Goal: Information Seeking & Learning: Learn about a topic

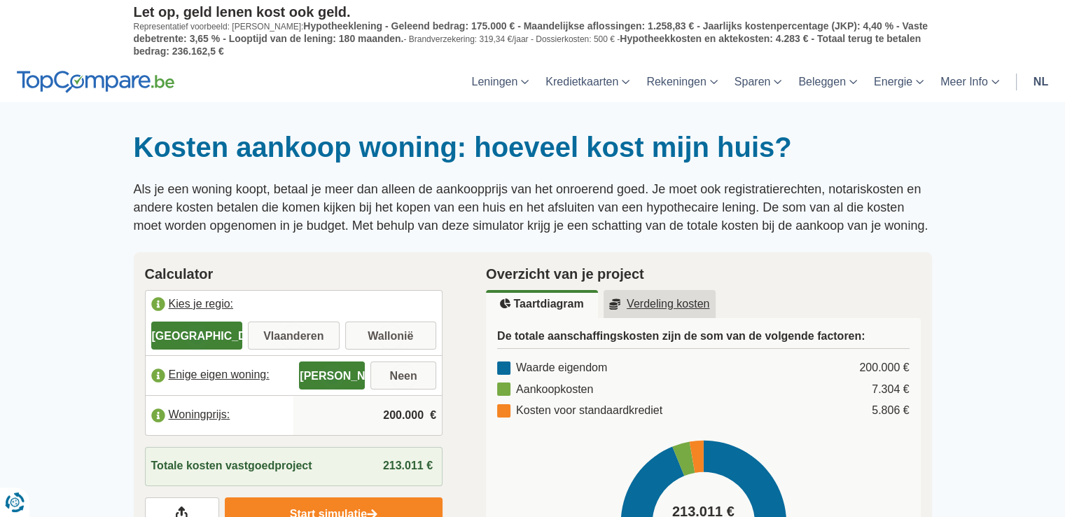
click at [291, 330] on input "Vlaanderen" at bounding box center [294, 336] width 92 height 25
radio input "true"
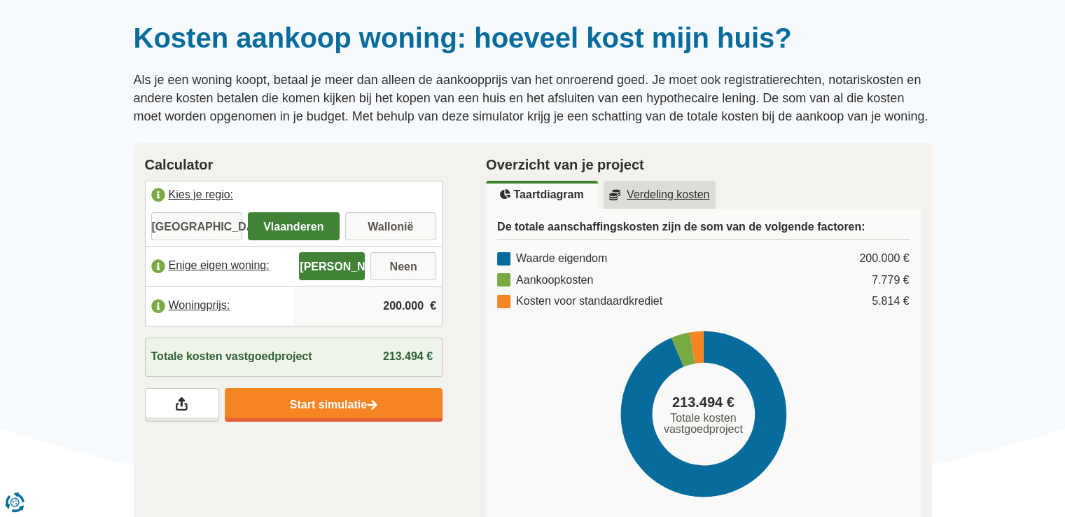
scroll to position [164, 0]
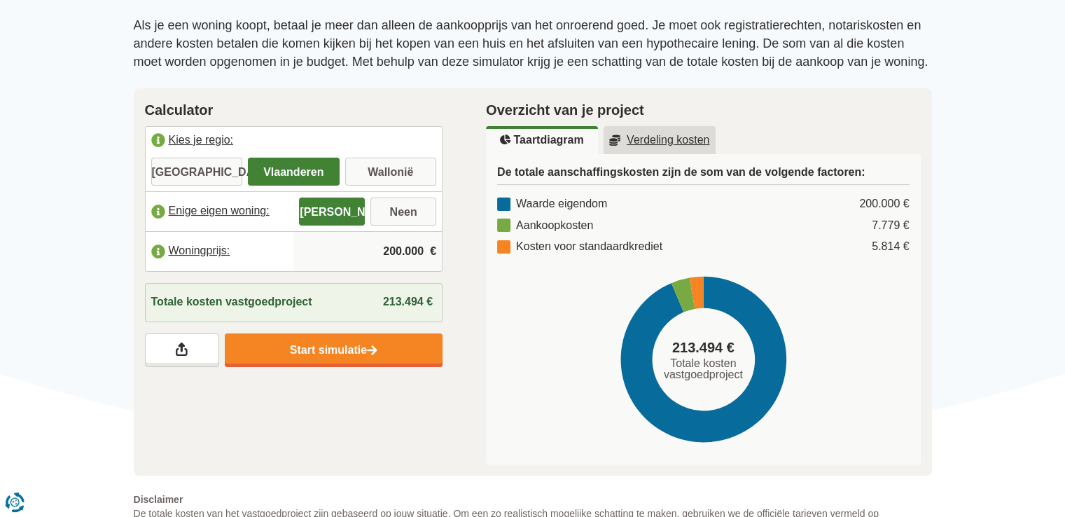
click at [389, 242] on input "200.000" at bounding box center [367, 251] width 137 height 38
click at [398, 245] on input "100.000" at bounding box center [367, 251] width 137 height 38
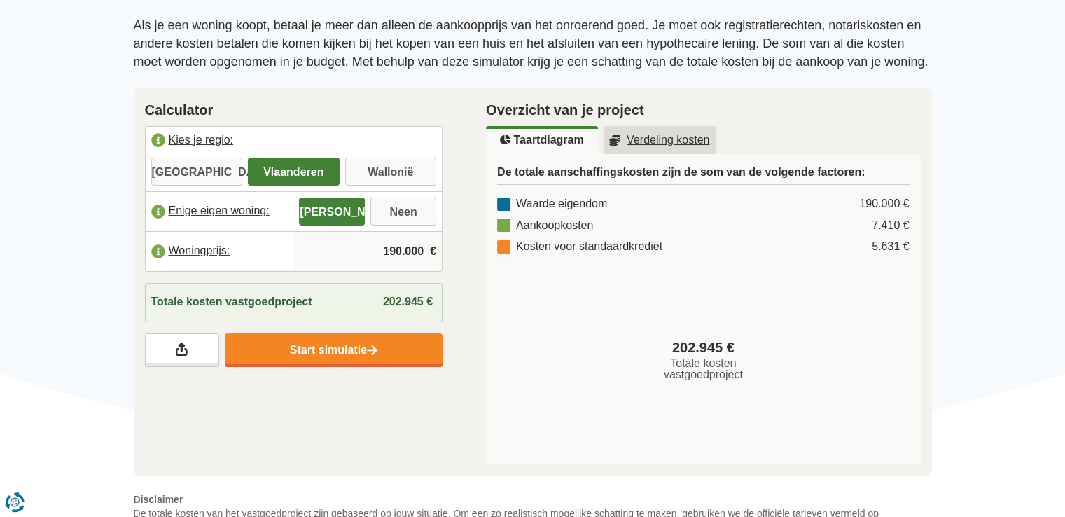
scroll to position [182, 0]
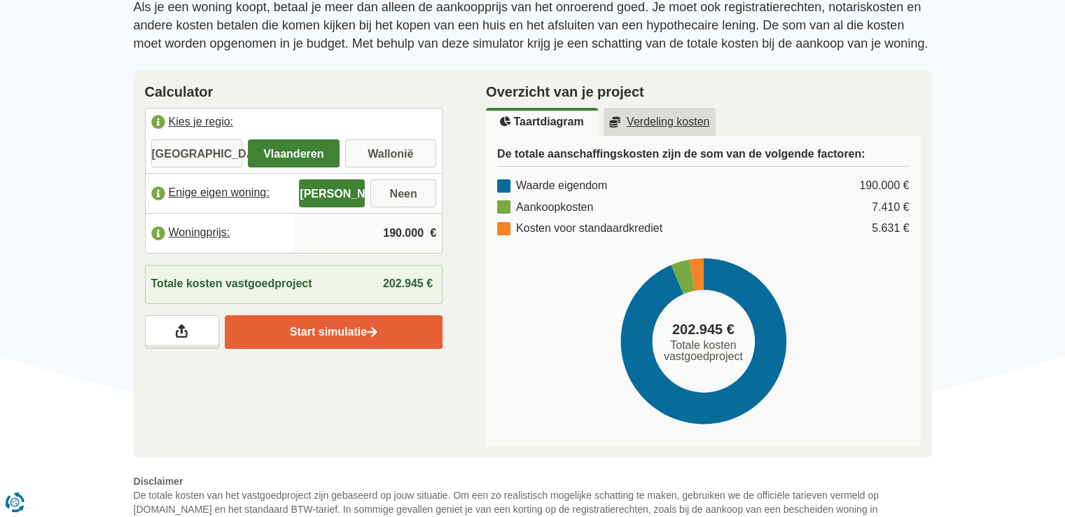
type input "190.000"
click at [332, 326] on link "Start simulatie" at bounding box center [334, 332] width 218 height 34
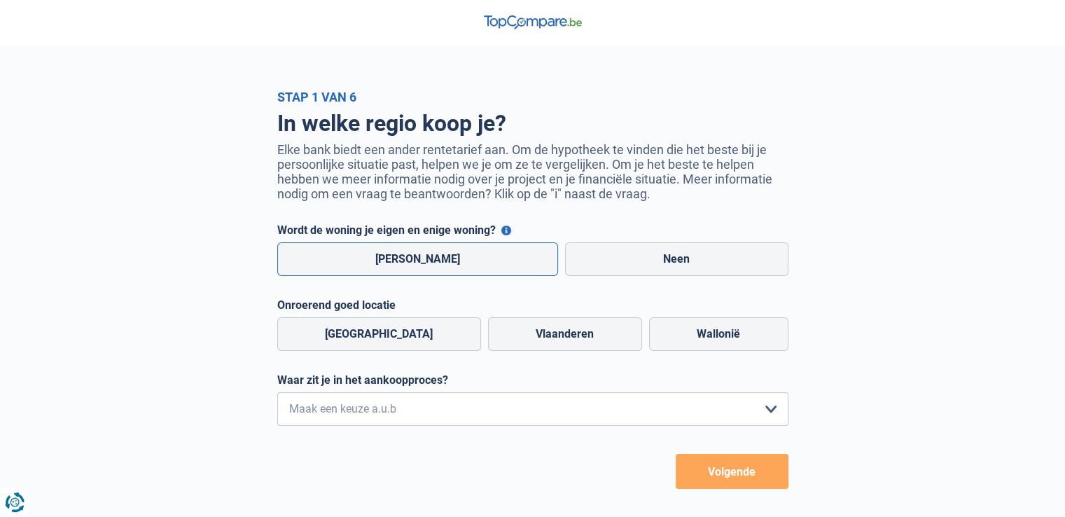
click at [437, 260] on label "[PERSON_NAME]" at bounding box center [417, 259] width 281 height 34
click at [437, 260] on input "[PERSON_NAME]" at bounding box center [417, 259] width 281 height 34
radio input "true"
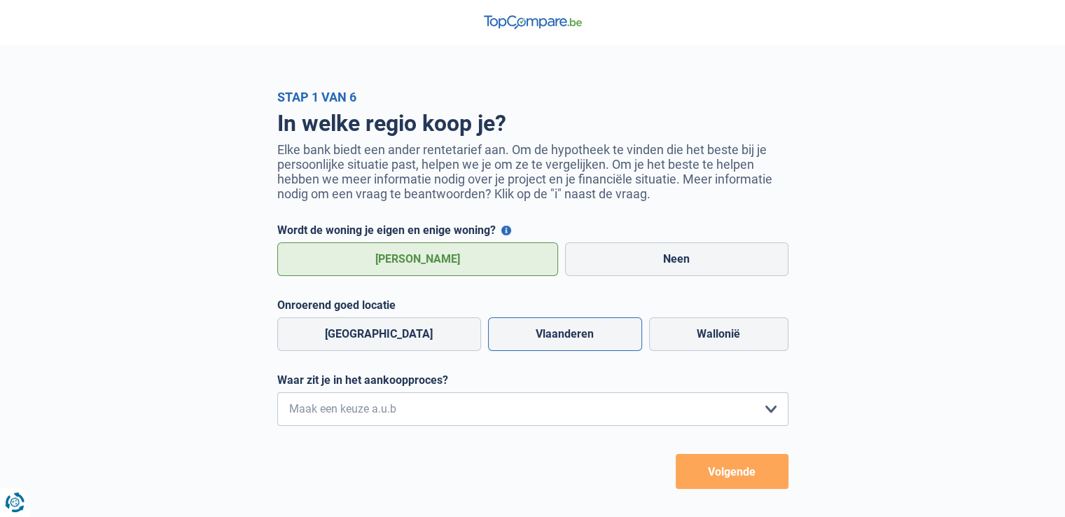
click at [574, 340] on label "Vlaanderen" at bounding box center [565, 334] width 154 height 34
click at [574, 340] on input "Vlaanderen" at bounding box center [565, 334] width 154 height 34
radio input "true"
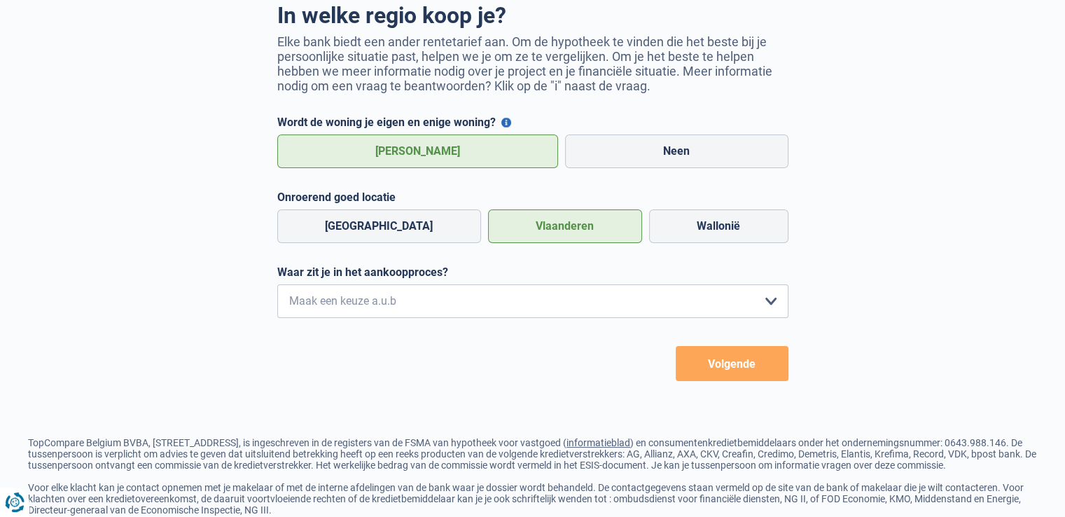
scroll to position [123, 0]
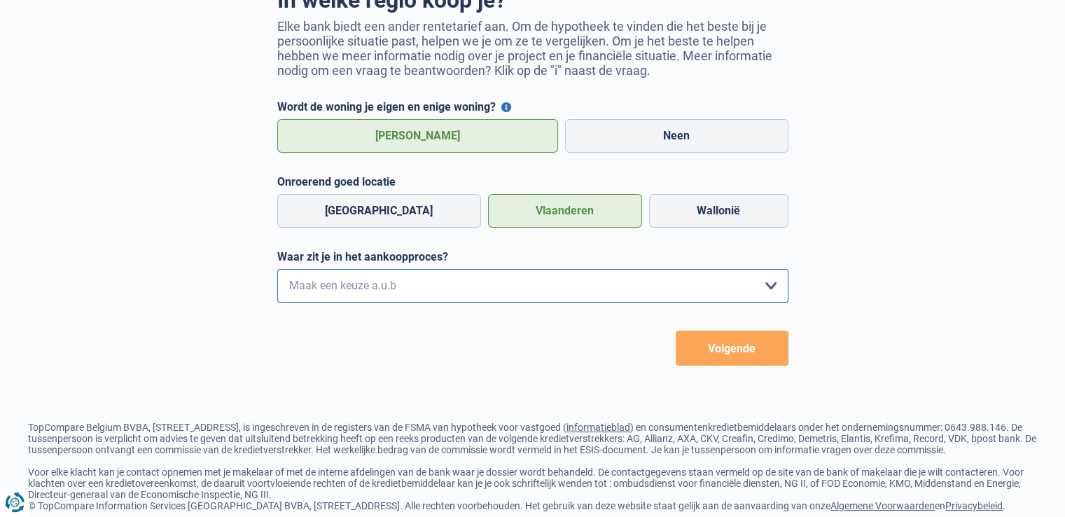
click at [510, 278] on select "Ik wil me uitsluitend informeren omdat ik op dit moment geen concrete plannen h…" at bounding box center [532, 286] width 511 height 34
select select "1c"
click at [277, 272] on select "Ik wil me uitsluitend informeren omdat ik op dit moment geen concrete plannen h…" at bounding box center [532, 286] width 511 height 34
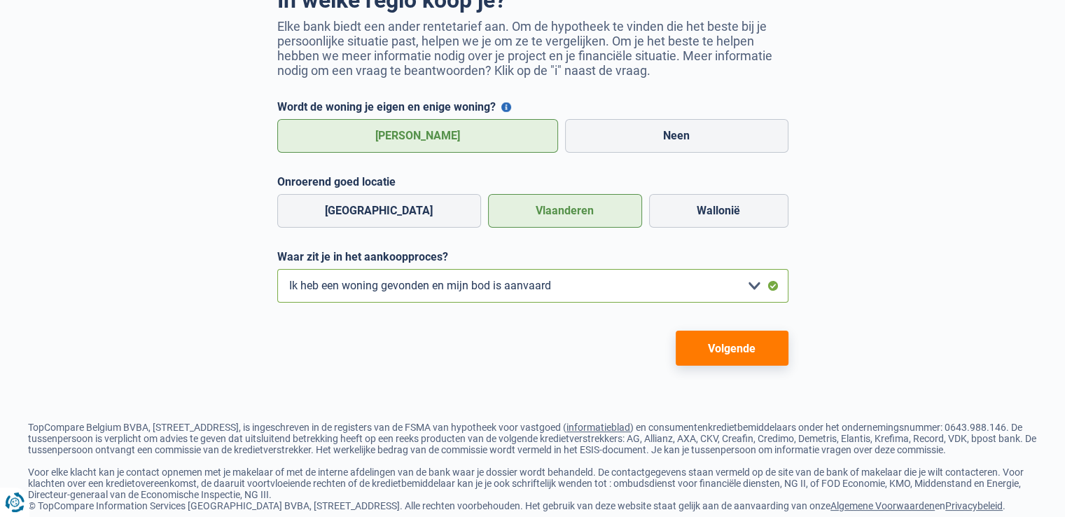
click at [639, 301] on select "Ik wil me uitsluitend informeren omdat ik op dit moment geen concrete plannen h…" at bounding box center [532, 286] width 511 height 34
click at [277, 272] on select "Ik wil me uitsluitend informeren omdat ik op dit moment geen concrete plannen h…" at bounding box center [532, 286] width 511 height 34
click at [739, 354] on button "Volgende" at bounding box center [732, 347] width 113 height 35
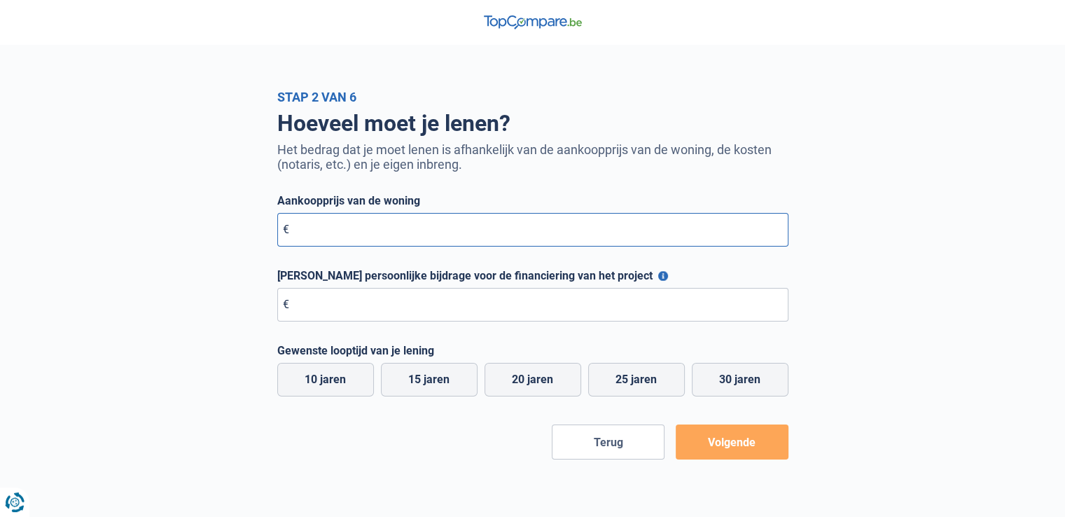
click at [449, 236] on input "Aankoopprijs van de woning" at bounding box center [532, 230] width 511 height 34
type input "190.000"
click at [406, 315] on input "Maximale persoonlijke bijdrage voor de financiering van het project" at bounding box center [532, 305] width 511 height 34
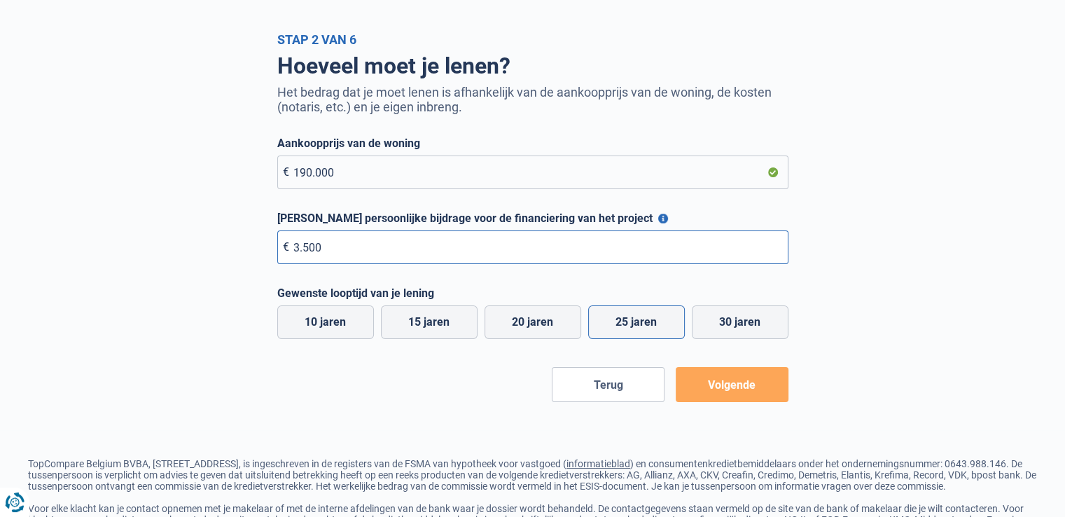
type input "3.500"
click at [667, 315] on label "25 jaren" at bounding box center [636, 322] width 97 height 34
click at [667, 315] on input "25 jaren" at bounding box center [636, 322] width 97 height 34
radio input "true"
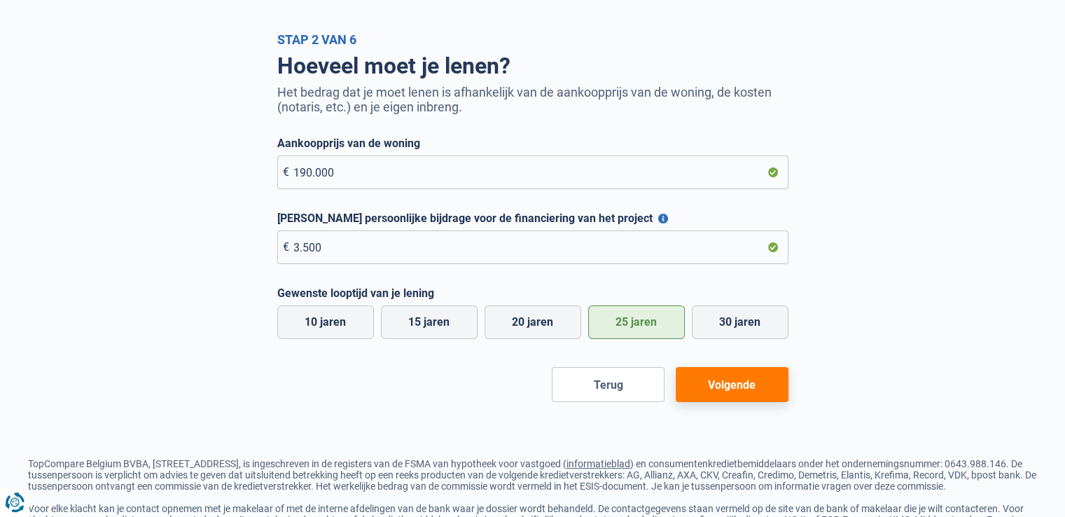
click at [720, 399] on button "Volgende" at bounding box center [732, 384] width 113 height 35
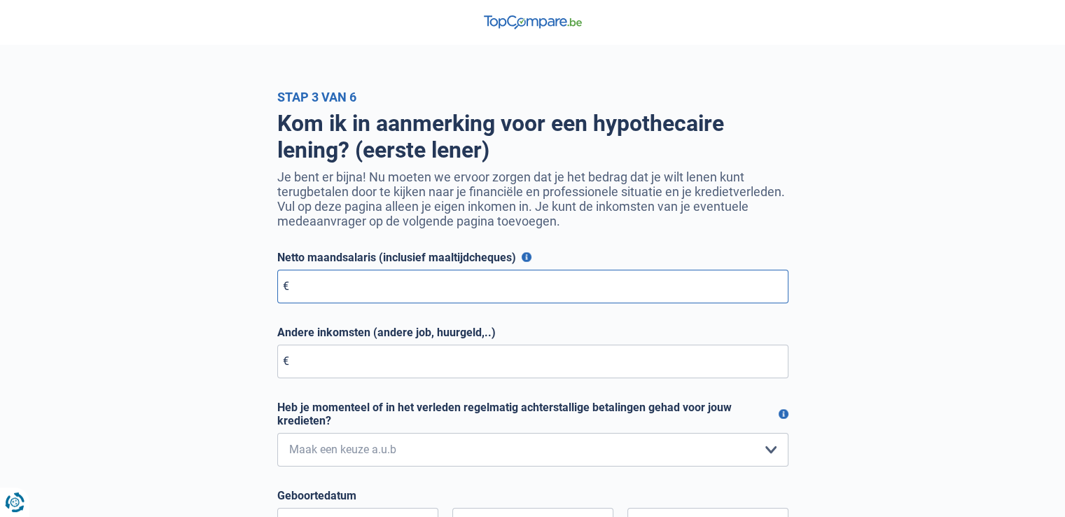
click at [364, 284] on input "Netto maandsalaris (inclusief maaltijdcheques)" at bounding box center [532, 287] width 511 height 34
type input "2.700"
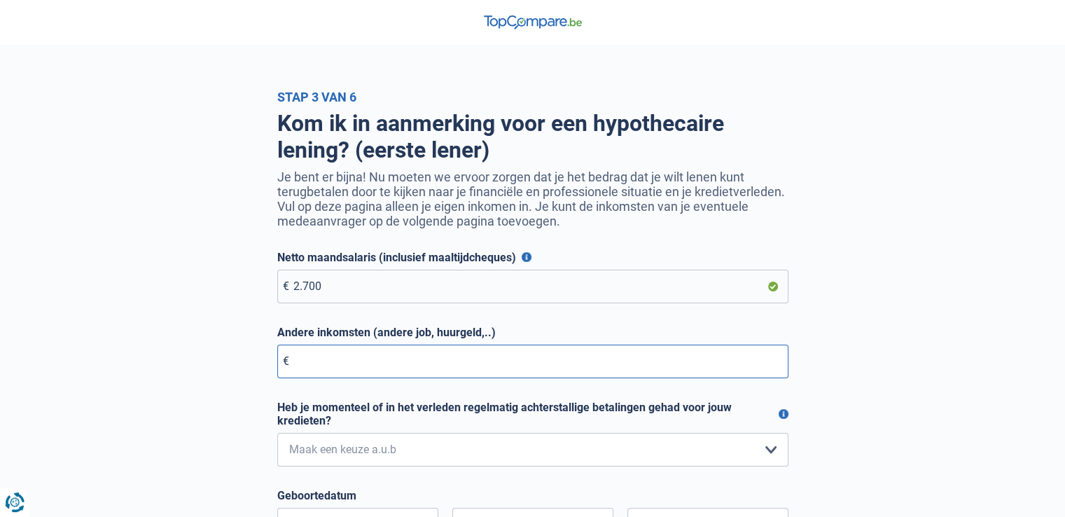
click at [382, 370] on input "Andere inkomsten (andere job, huurgeld,..)" at bounding box center [532, 361] width 511 height 34
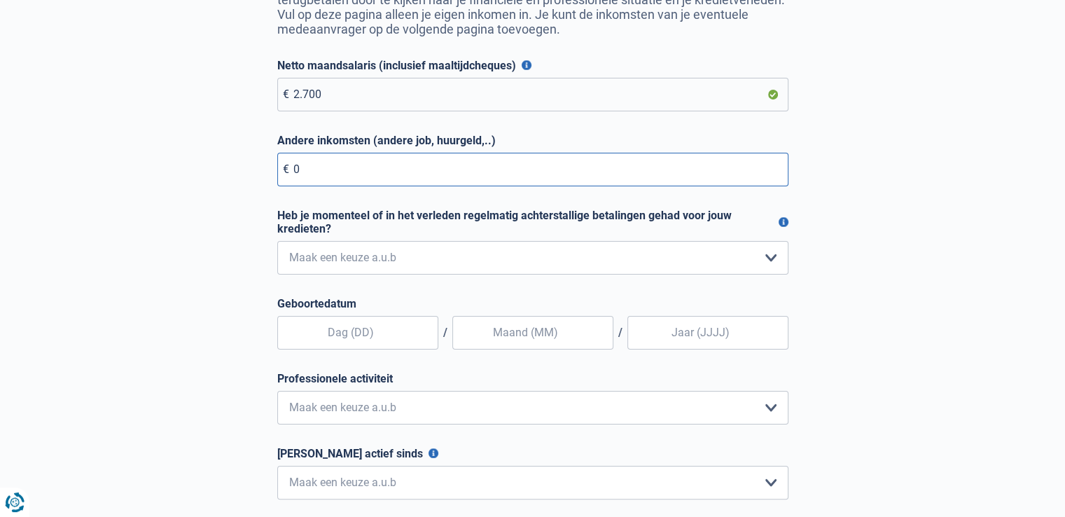
scroll to position [193, 0]
type input "0"
click at [407, 263] on select "Nee, nooit Ja, maar ik heb deze minder dan een jaar geleden afbetaald Ja, maar …" at bounding box center [532, 257] width 511 height 34
select select "0"
click at [277, 242] on select "Nee, nooit Ja, maar ik heb deze minder dan een jaar geleden afbetaald Ja, maar …" at bounding box center [532, 257] width 511 height 34
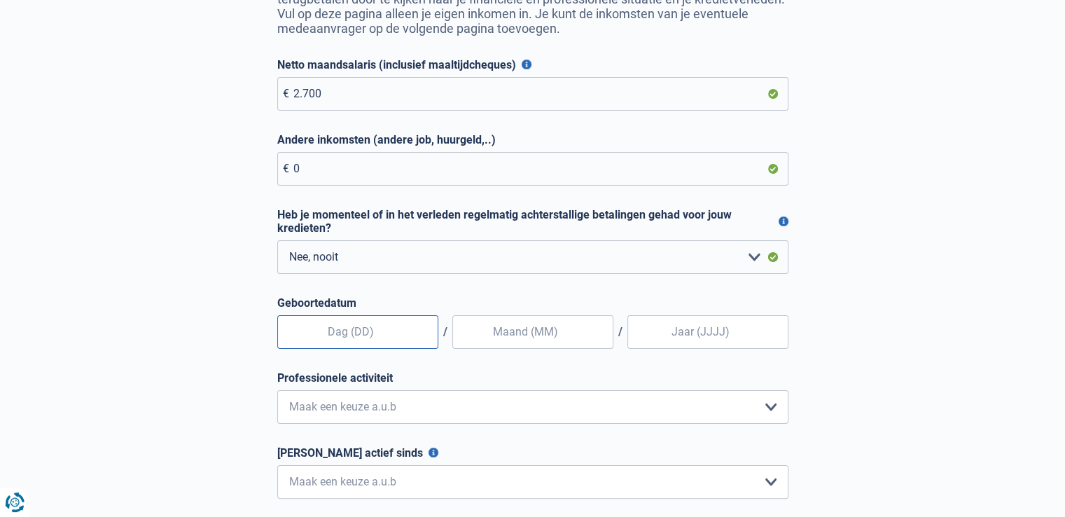
click at [370, 322] on input "text" at bounding box center [357, 332] width 161 height 34
type input "15"
click at [573, 329] on input "05" at bounding box center [532, 332] width 161 height 34
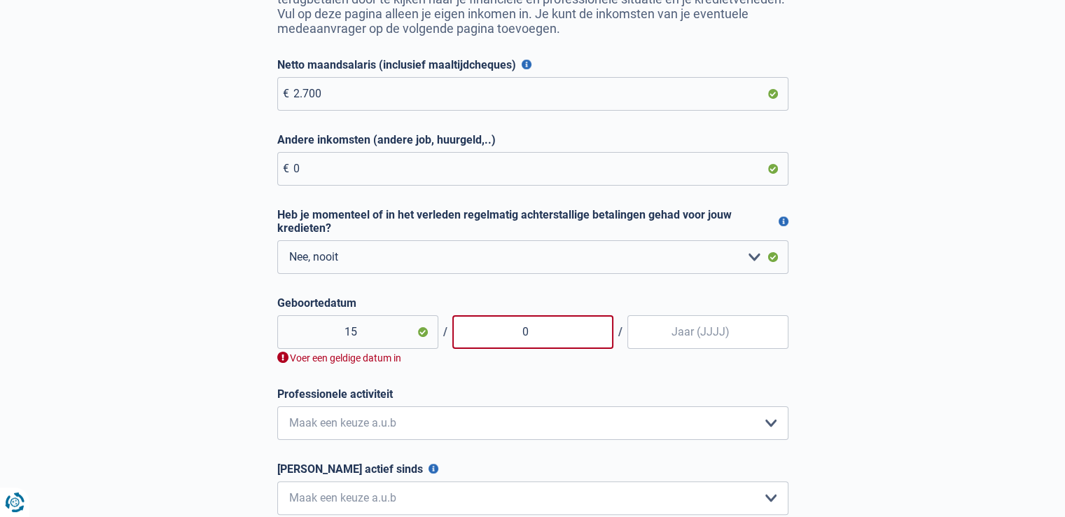
type input "02"
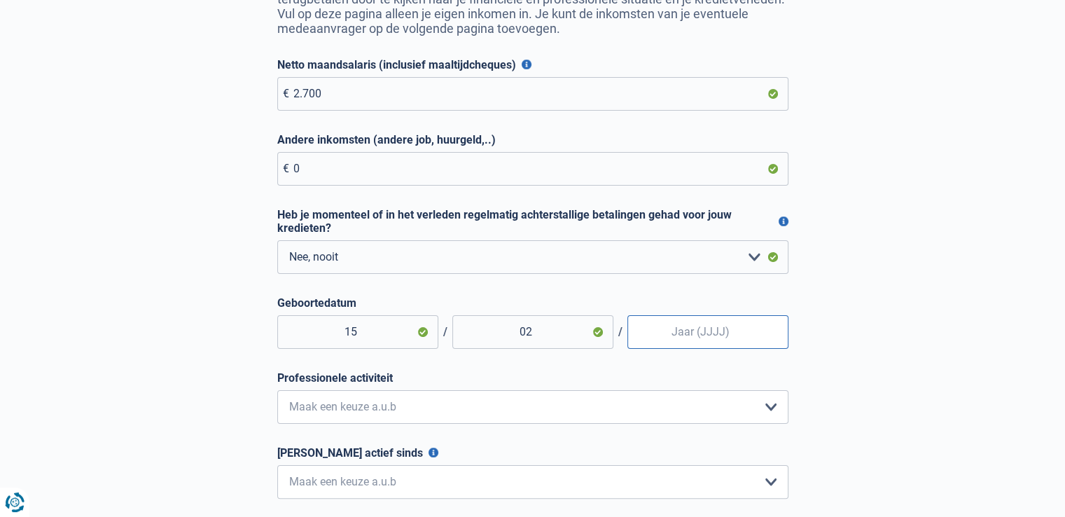
click at [713, 334] on input "Geboortedatum" at bounding box center [707, 332] width 161 height 34
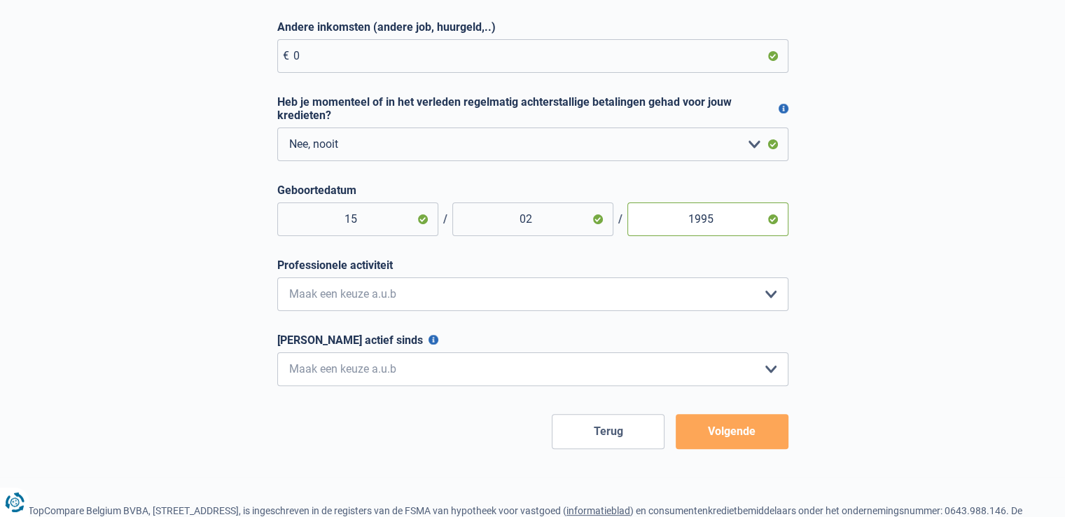
scroll to position [319, 0]
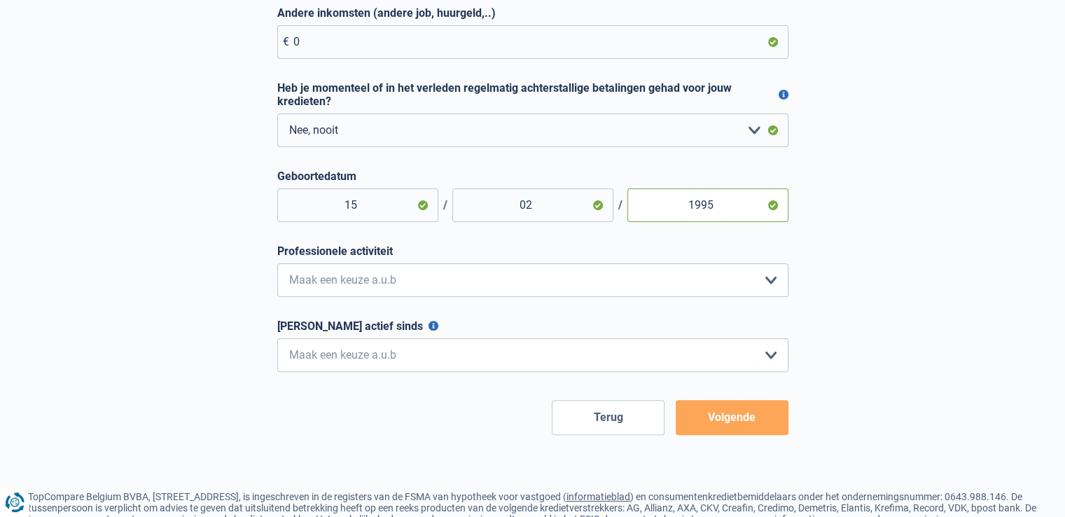
type input "1995"
click at [526, 285] on select "Bediende Arbeider Ambtenaar Zelfstandige Bedrijfsleider Gepensioneerde Vrij ber…" at bounding box center [532, 280] width 511 height 34
select select "worker"
click at [277, 266] on select "Bediende Arbeider Ambtenaar Zelfstandige Bedrijfsleider Gepensioneerde Vrij ber…" at bounding box center [532, 280] width 511 height 34
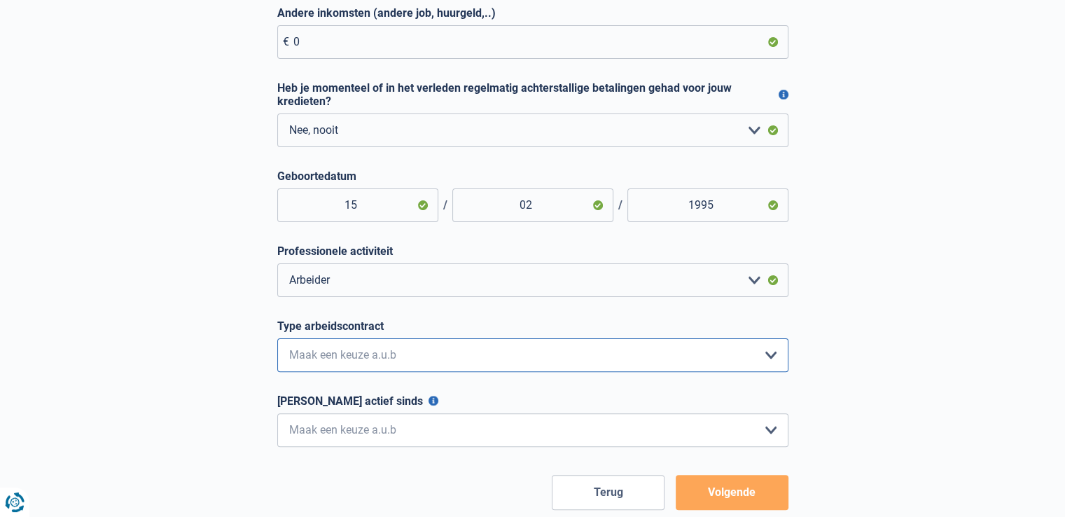
click at [399, 346] on select "Interimcontract Arbeidsovereenkomst van onbepaalde duur Arbeidsovereenkomst van…" at bounding box center [532, 355] width 511 height 34
select select "permanent"
click at [277, 341] on select "Interimcontract Arbeidsovereenkomst van onbepaalde duur Arbeidsovereenkomst van…" at bounding box center [532, 355] width 511 height 34
click at [403, 424] on select "< 6 maanden 6 - 12 maanden 12 - 24 maanden 24 - 36 maanden > 36 maanden Maak ee…" at bounding box center [532, 430] width 511 height 34
select select "more36"
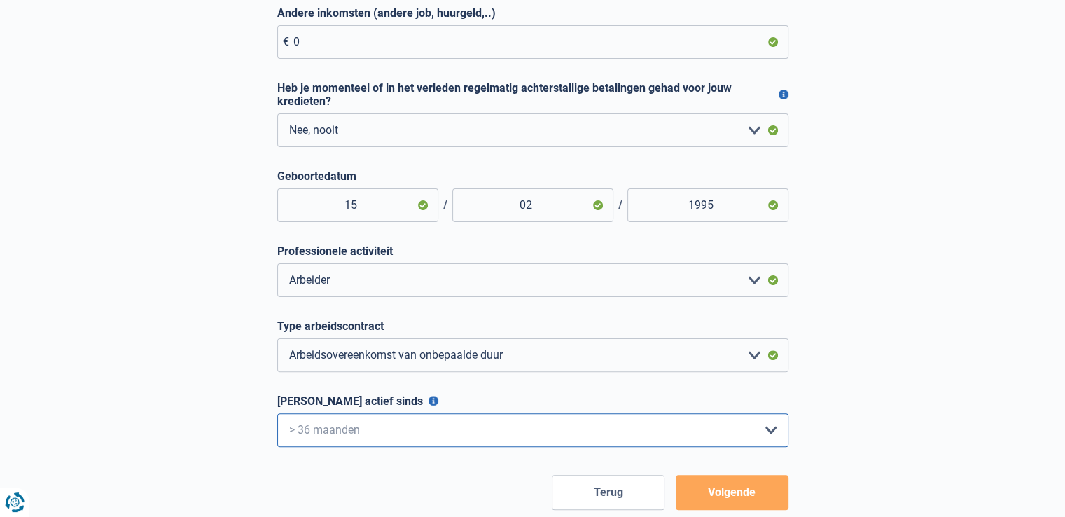
click at [277, 416] on select "< 6 maanden 6 - 12 maanden 12 - 24 maanden 24 - 36 maanden > 36 maanden Maak ee…" at bounding box center [532, 430] width 511 height 34
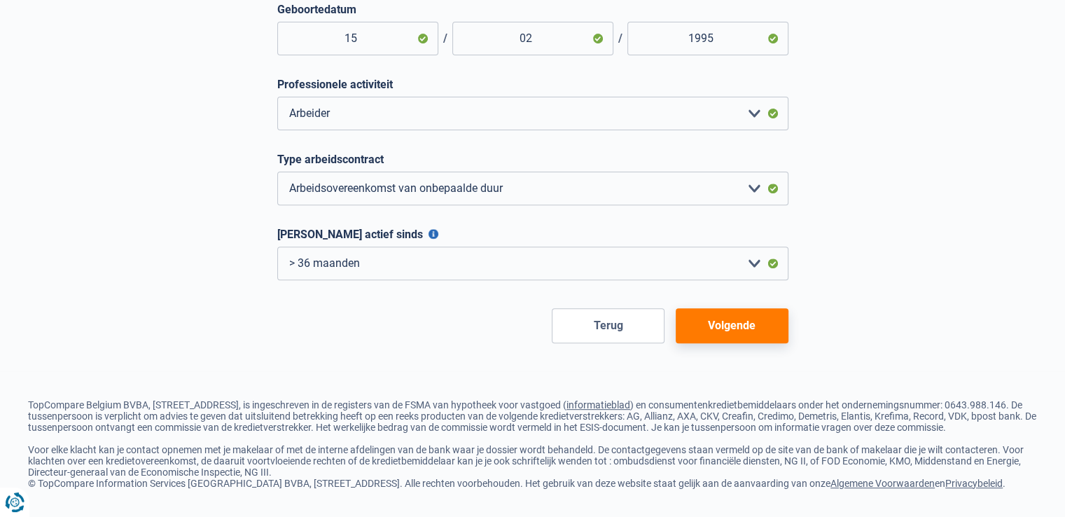
click at [723, 319] on button "Volgende" at bounding box center [732, 325] width 113 height 35
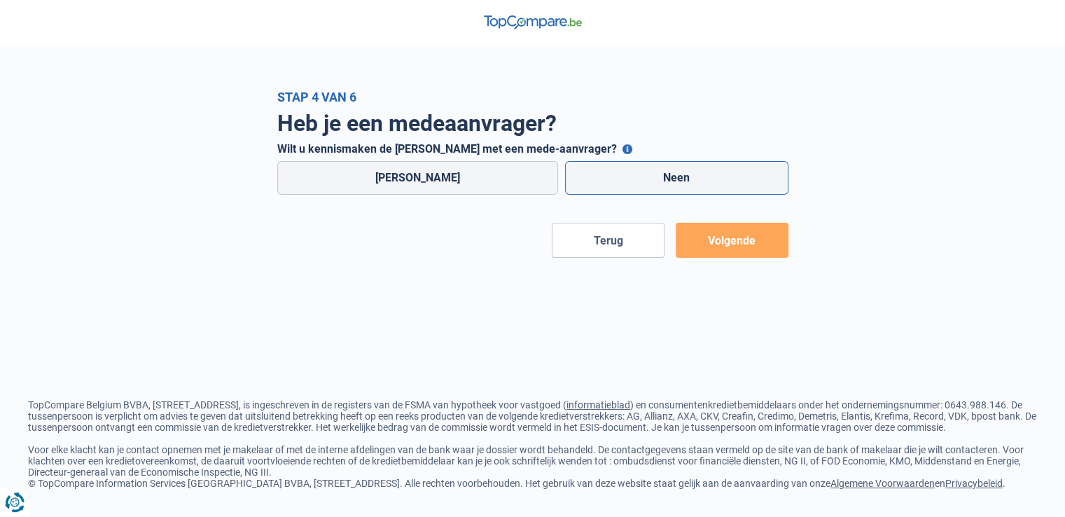
click at [599, 178] on label "Neen" at bounding box center [676, 178] width 223 height 34
click at [599, 178] on input "Neen" at bounding box center [676, 178] width 223 height 34
radio input "true"
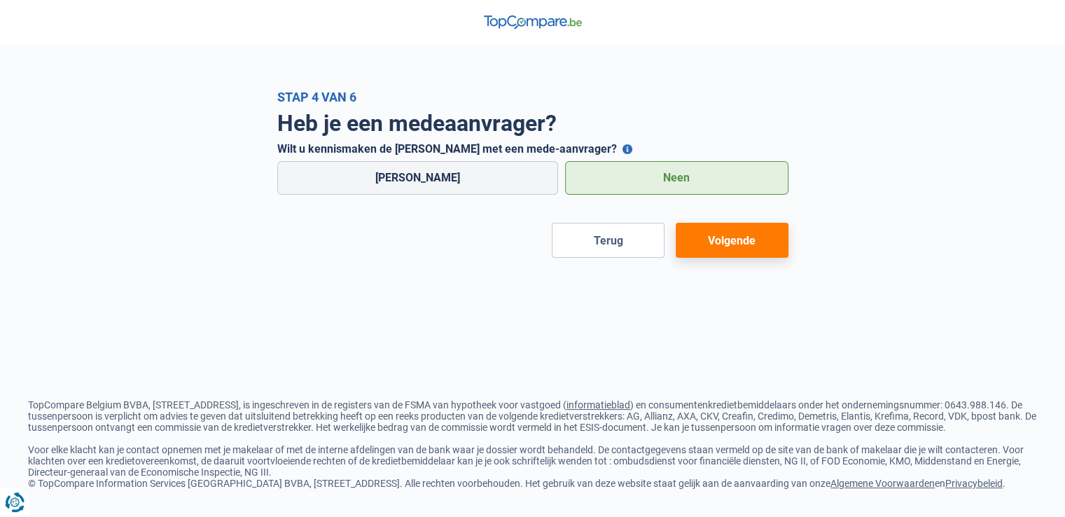
click at [737, 228] on button "Volgende" at bounding box center [732, 240] width 113 height 35
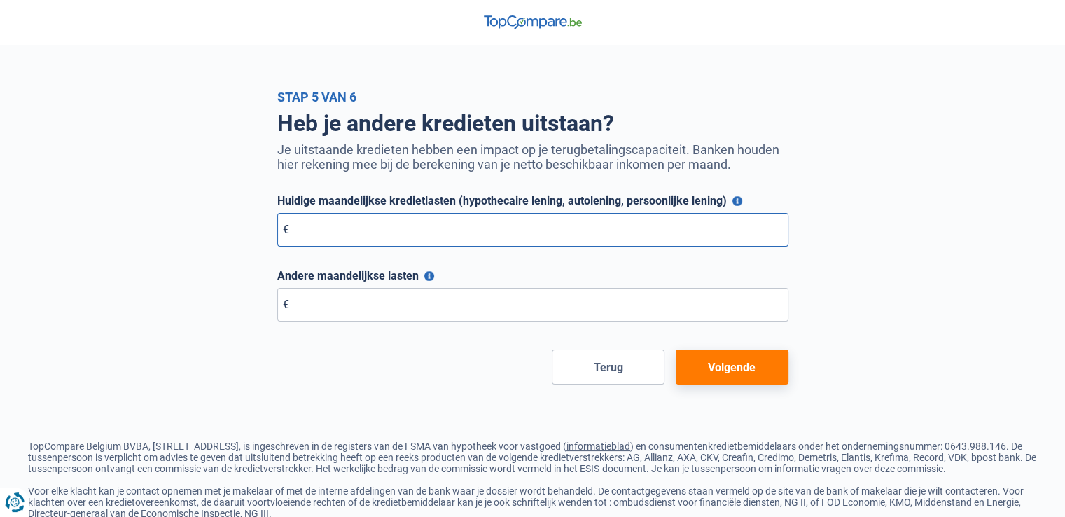
click at [518, 227] on input "Huidige maandelijkse kredietlasten (hypothecaire lening, autolening, persoonlij…" at bounding box center [532, 230] width 511 height 34
type input "0"
click at [487, 295] on input "Andere maandelijkse lasten" at bounding box center [532, 305] width 511 height 34
type input "0"
click at [728, 376] on button "Volgende" at bounding box center [732, 366] width 113 height 35
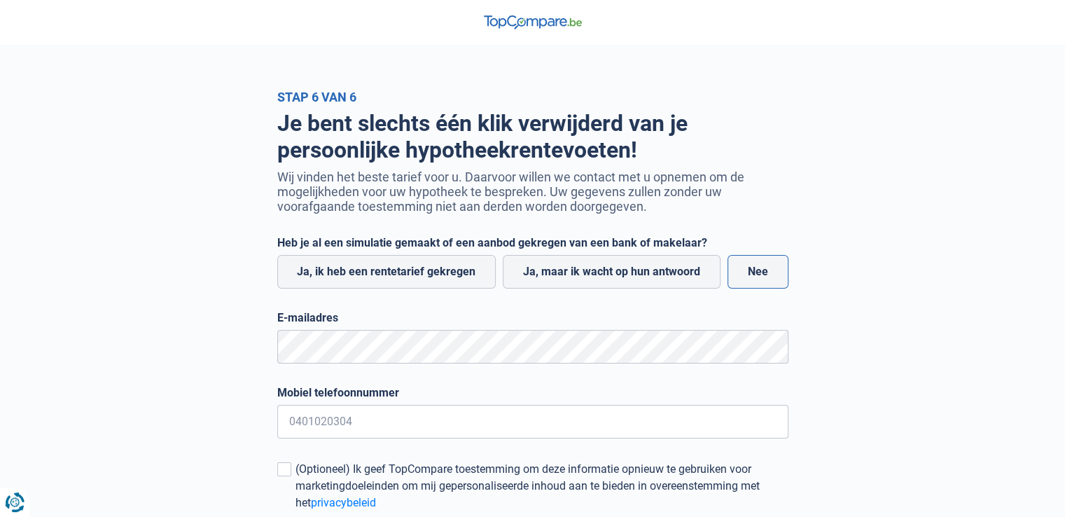
click at [764, 281] on label "Nee" at bounding box center [757, 272] width 61 height 34
click at [764, 281] on input "Nee" at bounding box center [757, 272] width 61 height 34
radio input "true"
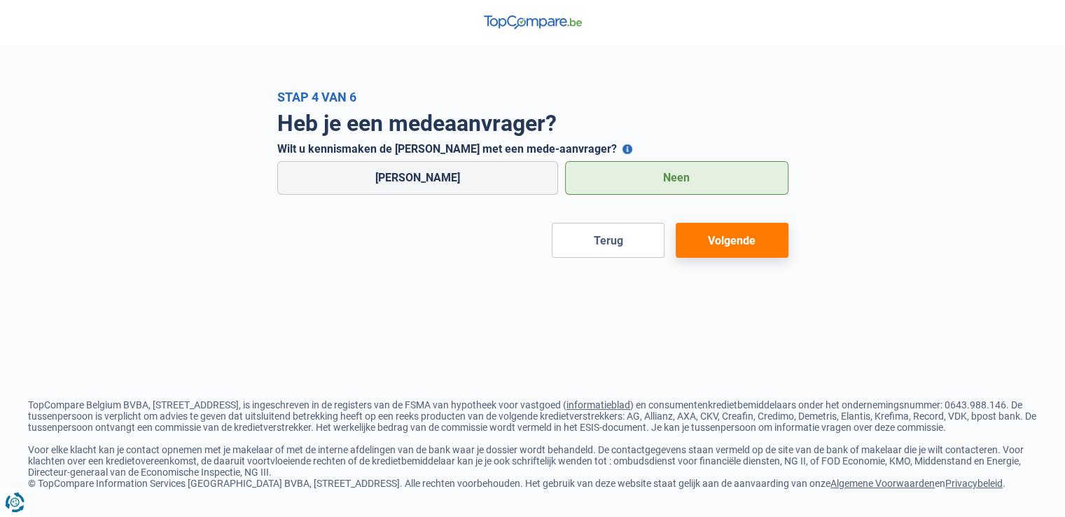
select select "0"
select select "worker"
select select "permanent"
select select "more36"
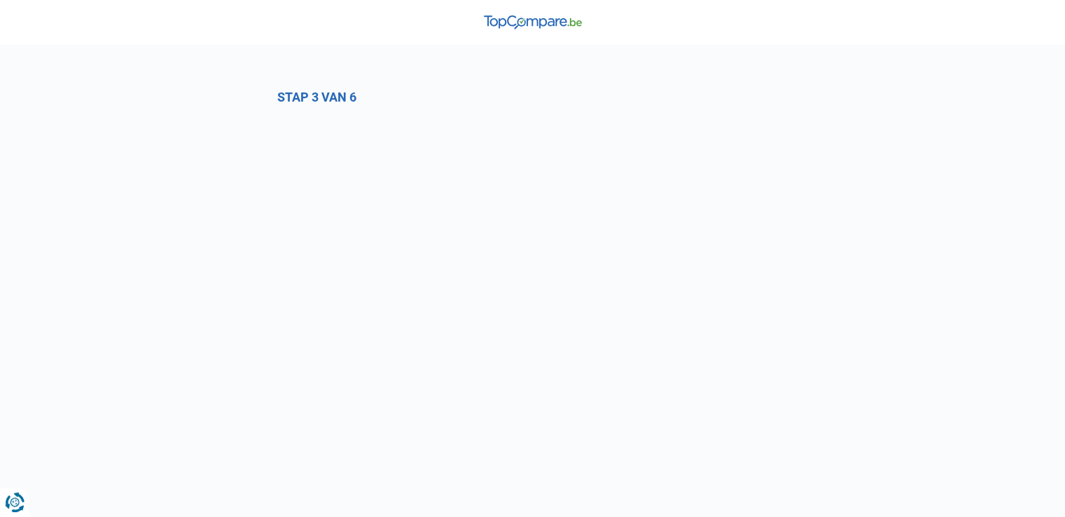
select select "1c"
